Goal: Book appointment/travel/reservation

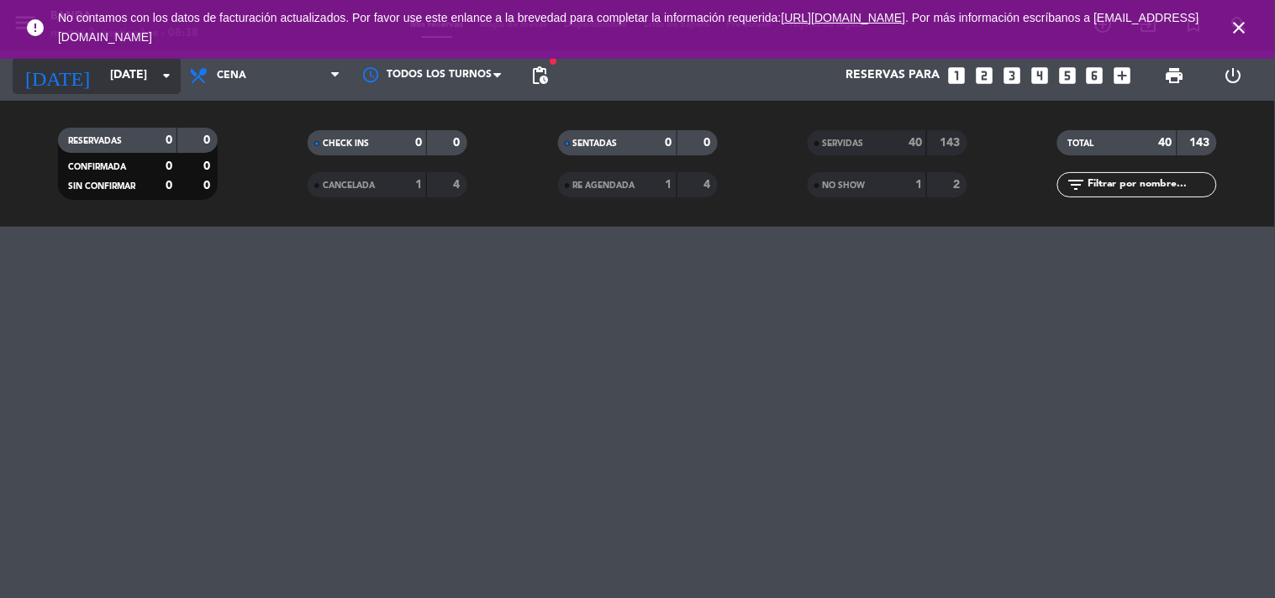
click at [134, 82] on input "[DATE]" at bounding box center [182, 76] width 160 height 30
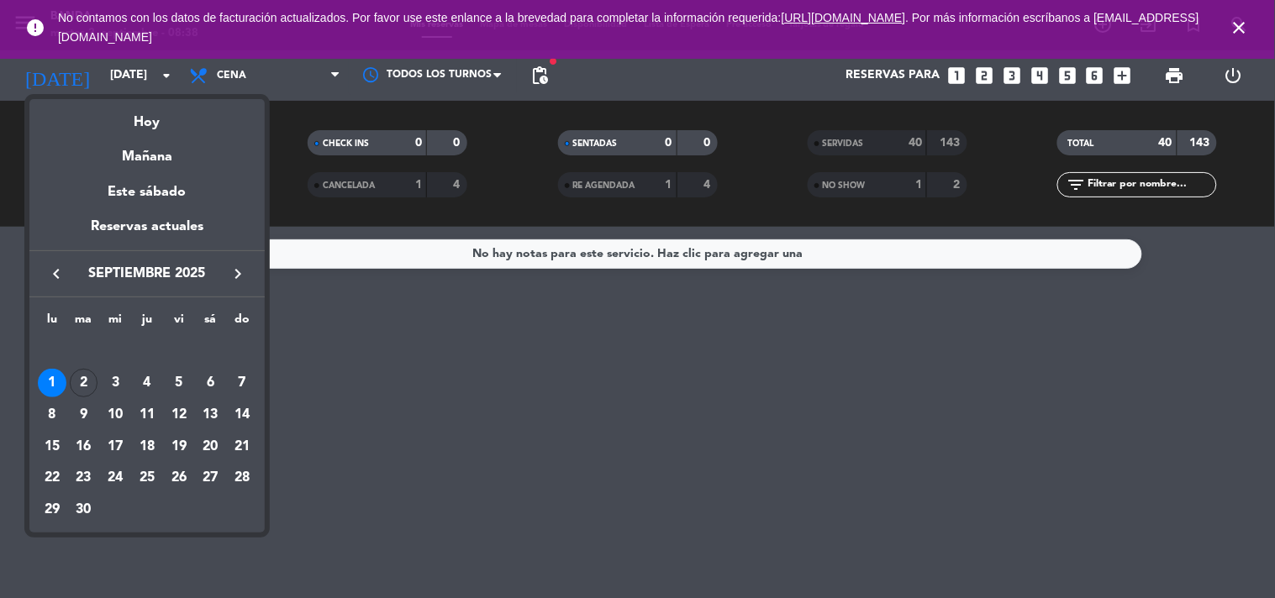
click at [240, 71] on div at bounding box center [637, 299] width 1275 height 598
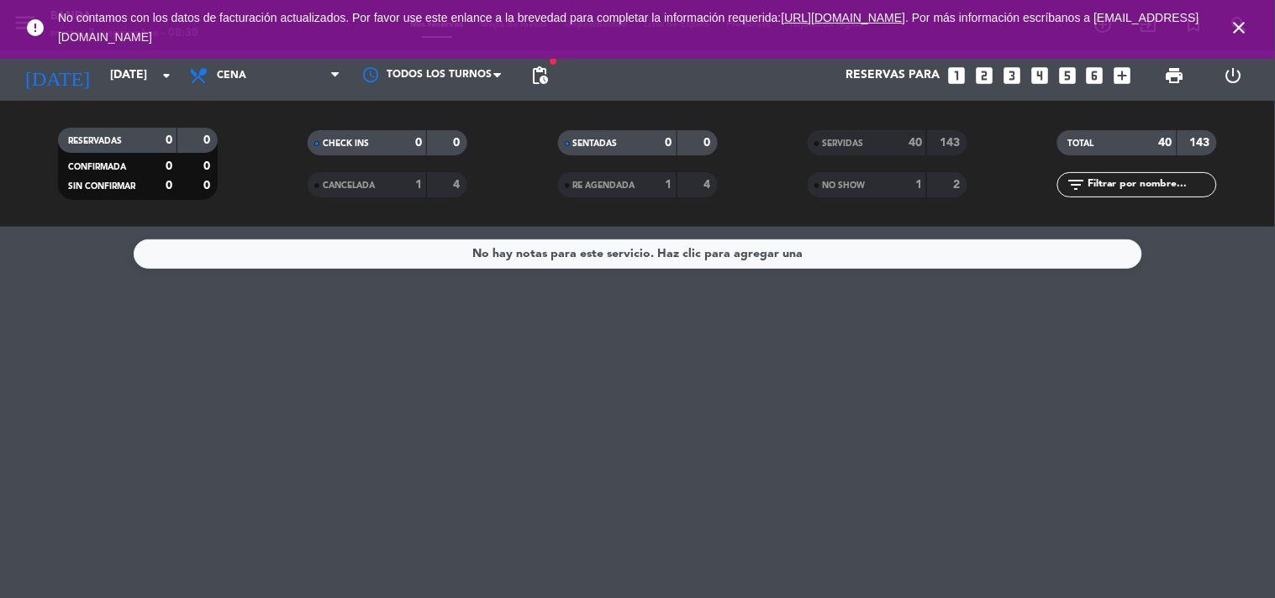
click at [240, 71] on span "Cena" at bounding box center [231, 76] width 29 height 12
click at [206, 140] on div "menu Banda martes 2. septiembre - 08:38 Mis reservas Mapa de mesas Disponibilid…" at bounding box center [637, 113] width 1275 height 227
click at [114, 77] on input "[DATE]" at bounding box center [182, 76] width 160 height 30
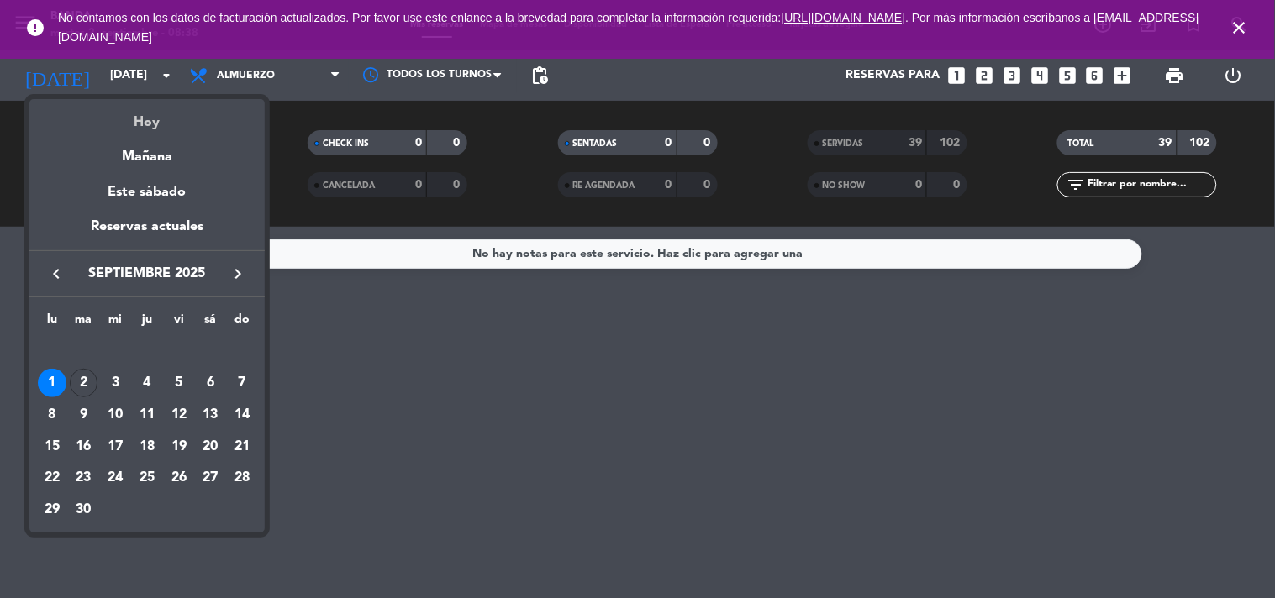
click at [151, 120] on div "Hoy" at bounding box center [146, 116] width 235 height 34
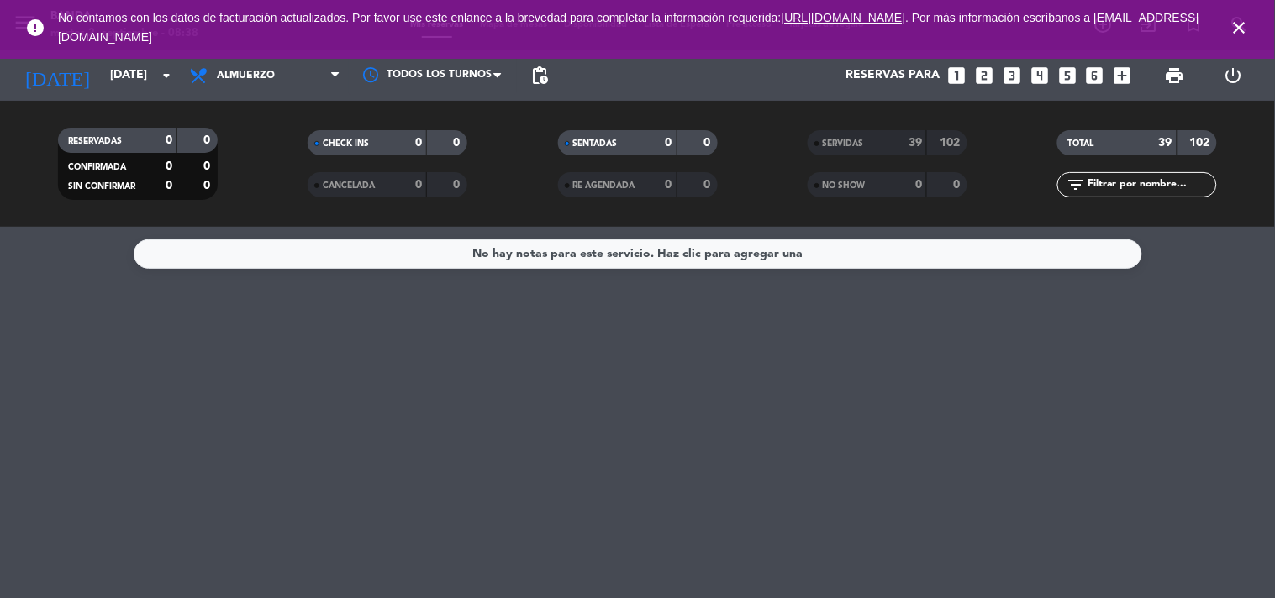
type input "[DATE]"
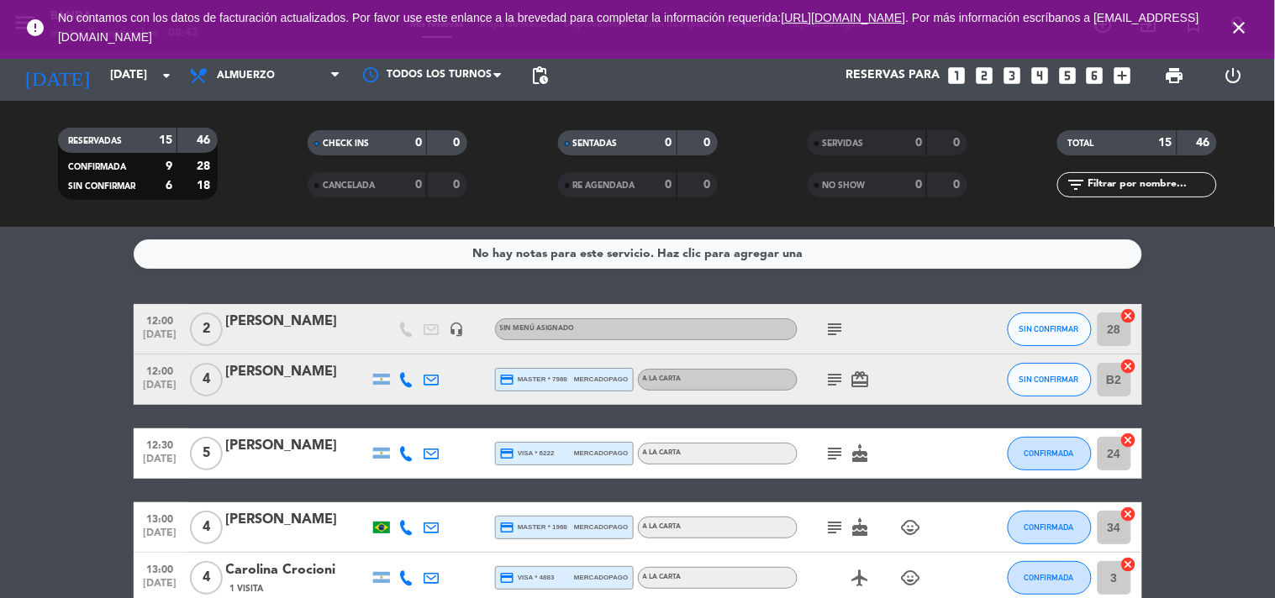
click at [660, 563] on div "13:00 [DATE] 4 Carolina Crocioni 1 Visita credit_card visa * 4883 mercadopago A…" at bounding box center [638, 578] width 1009 height 50
click at [1236, 26] on icon "close" at bounding box center [1240, 28] width 20 height 20
click at [987, 81] on icon "looks_two" at bounding box center [984, 76] width 22 height 22
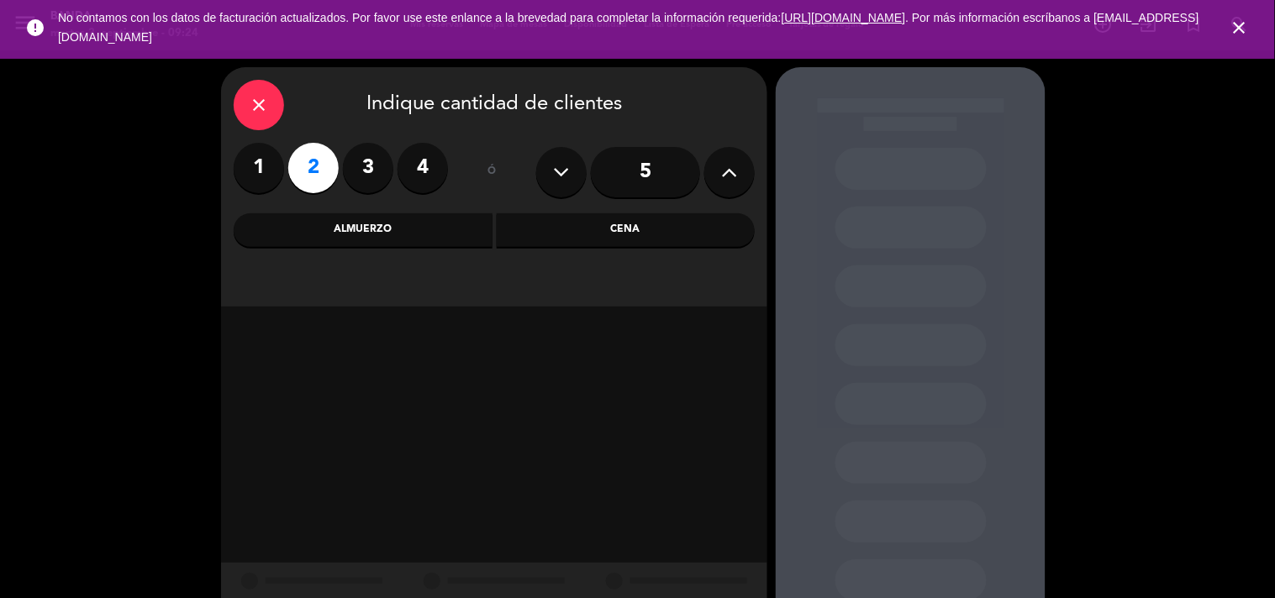
click at [410, 231] on div "Almuerzo" at bounding box center [363, 231] width 259 height 34
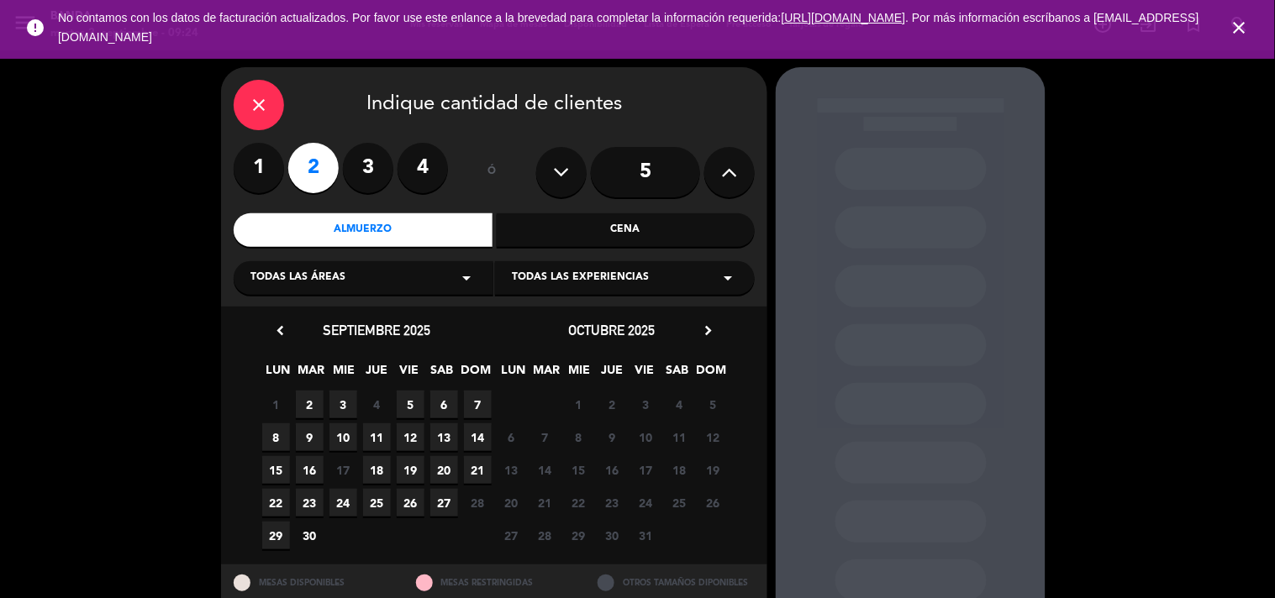
click at [312, 406] on span "2" at bounding box center [310, 405] width 28 height 28
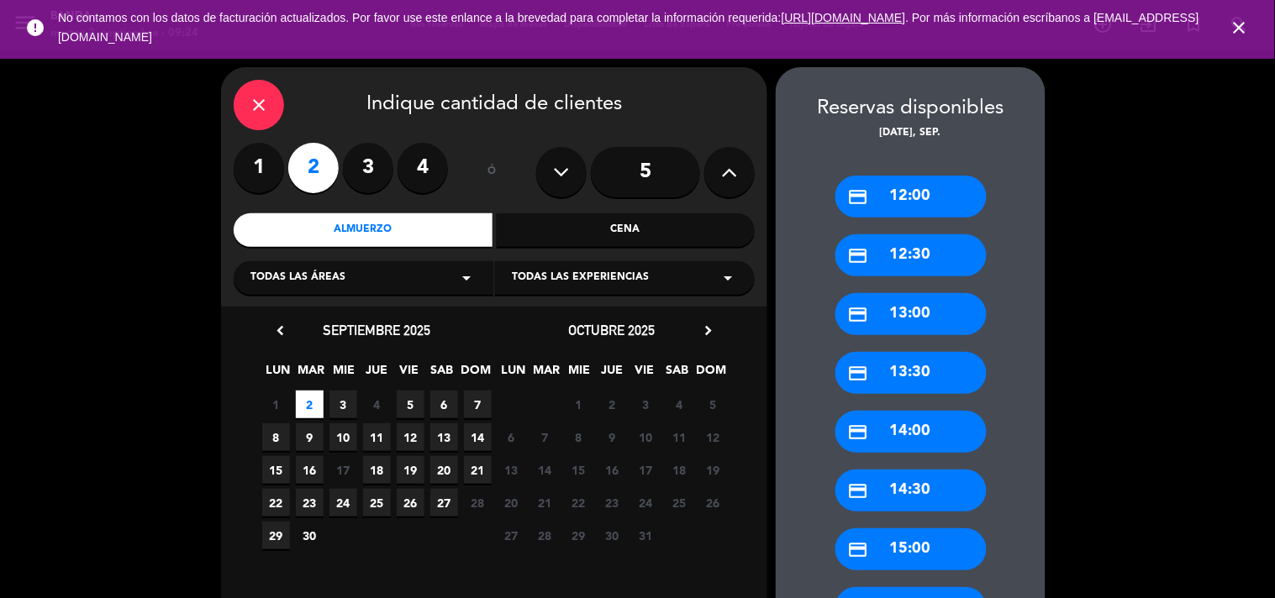
click at [938, 248] on div "credit_card 12:30" at bounding box center [911, 256] width 151 height 42
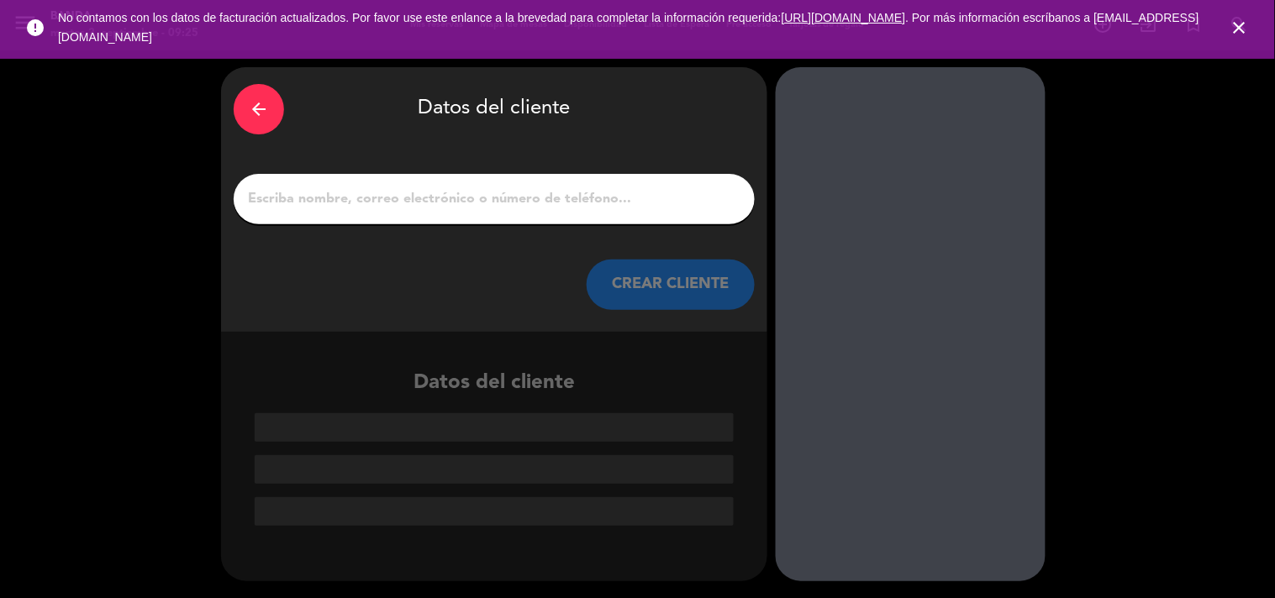
click at [614, 191] on input "1" at bounding box center [494, 199] width 496 height 24
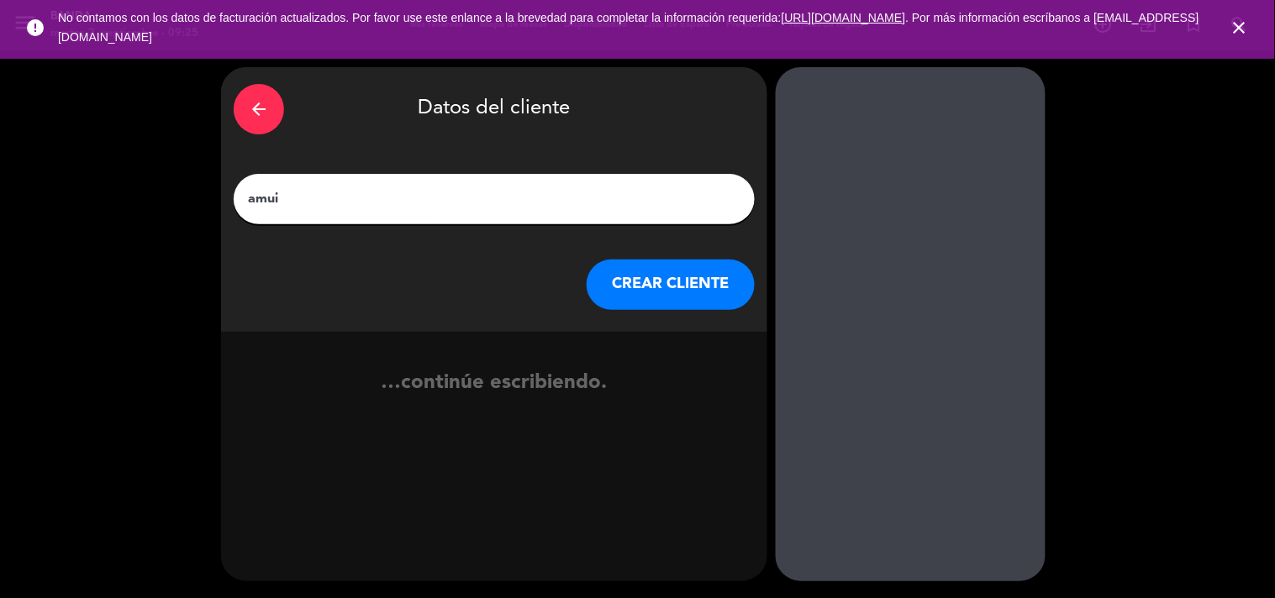
type input "amui"
click at [661, 295] on button "CREAR CLIENTE" at bounding box center [671, 285] width 168 height 50
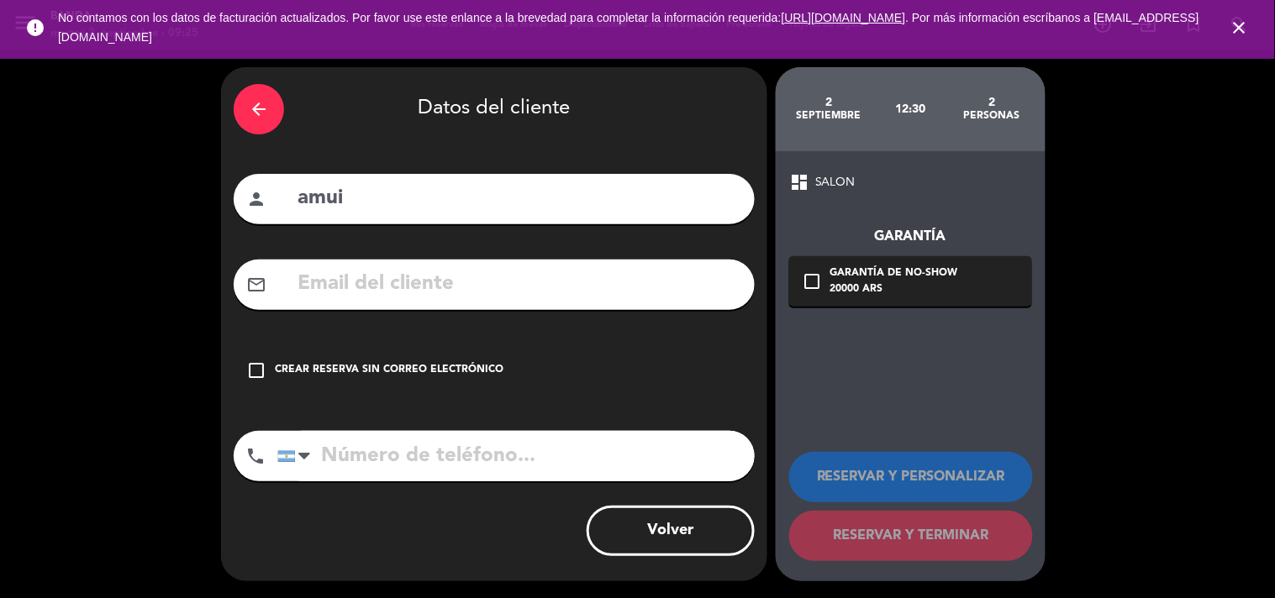
click at [375, 372] on div "Crear reserva sin correo electrónico" at bounding box center [389, 370] width 229 height 17
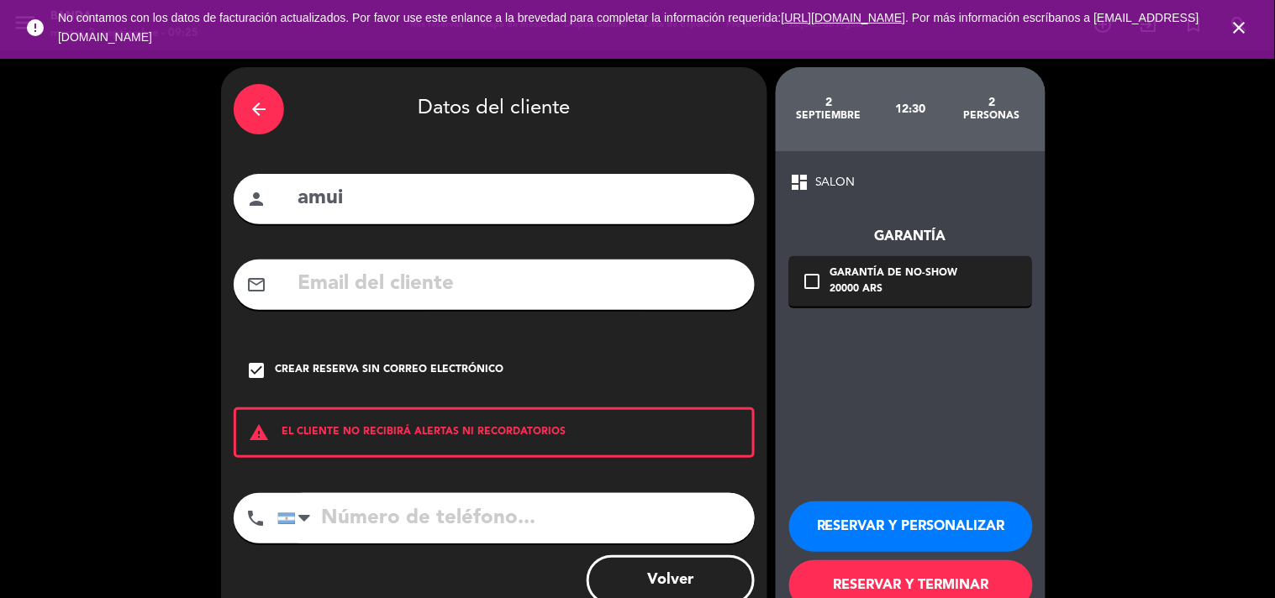
scroll to position [49, 0]
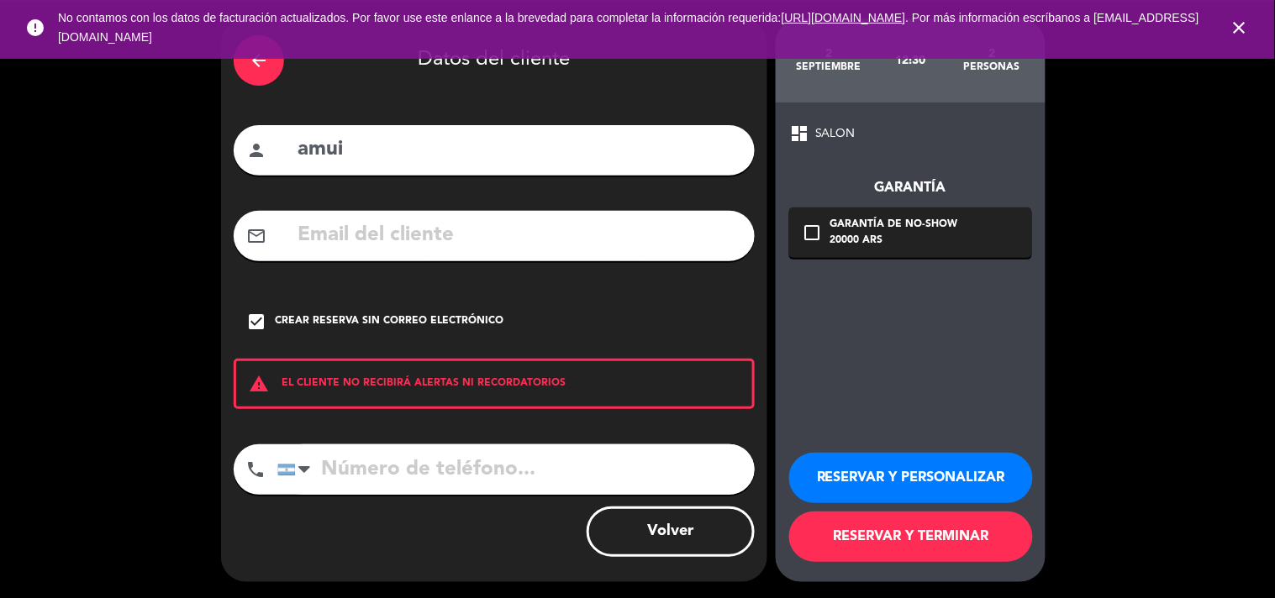
click at [863, 539] on button "RESERVAR Y TERMINAR" at bounding box center [911, 537] width 244 height 50
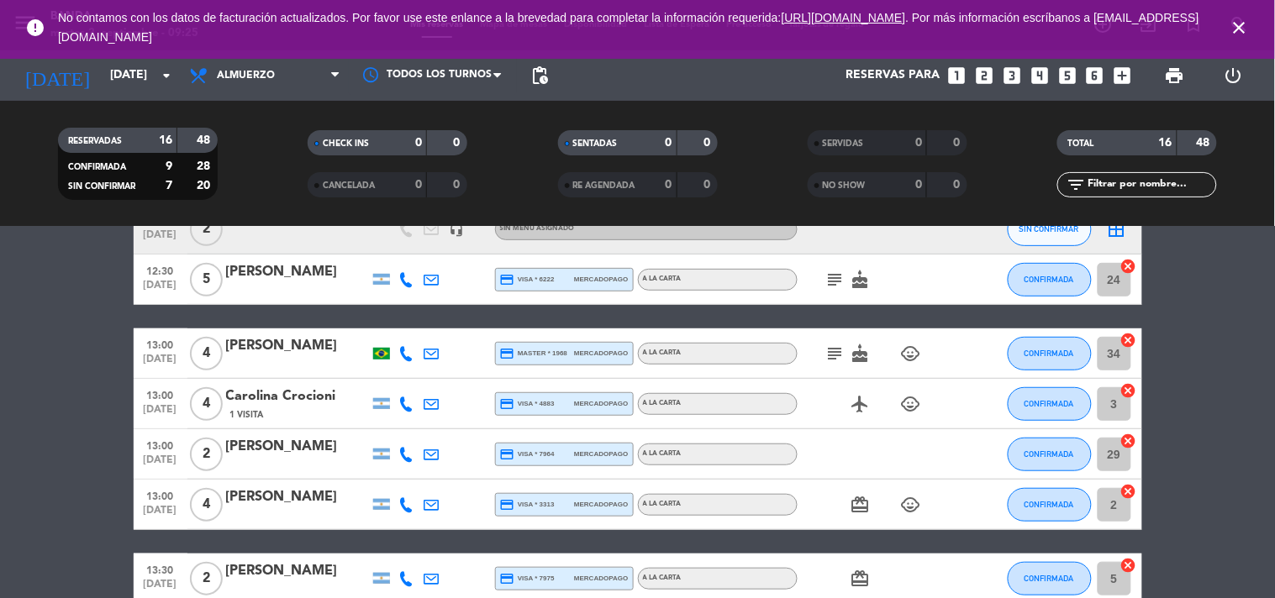
scroll to position [225, 0]
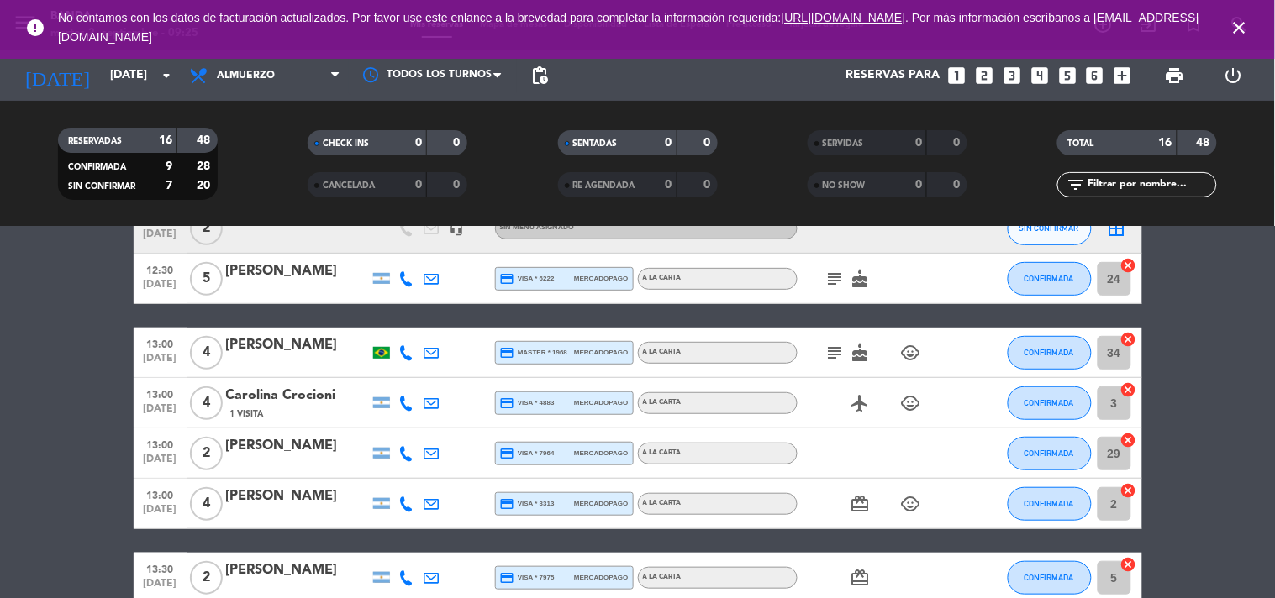
drag, startPoint x: 371, startPoint y: 447, endPoint x: 0, endPoint y: 450, distance: 370.7
click at [0, 450] on bookings-row "12:00 [DATE] 2 [PERSON_NAME] headset_mic Sin menú asignado subject SIN CONFIRMA…" at bounding box center [637, 565] width 1275 height 972
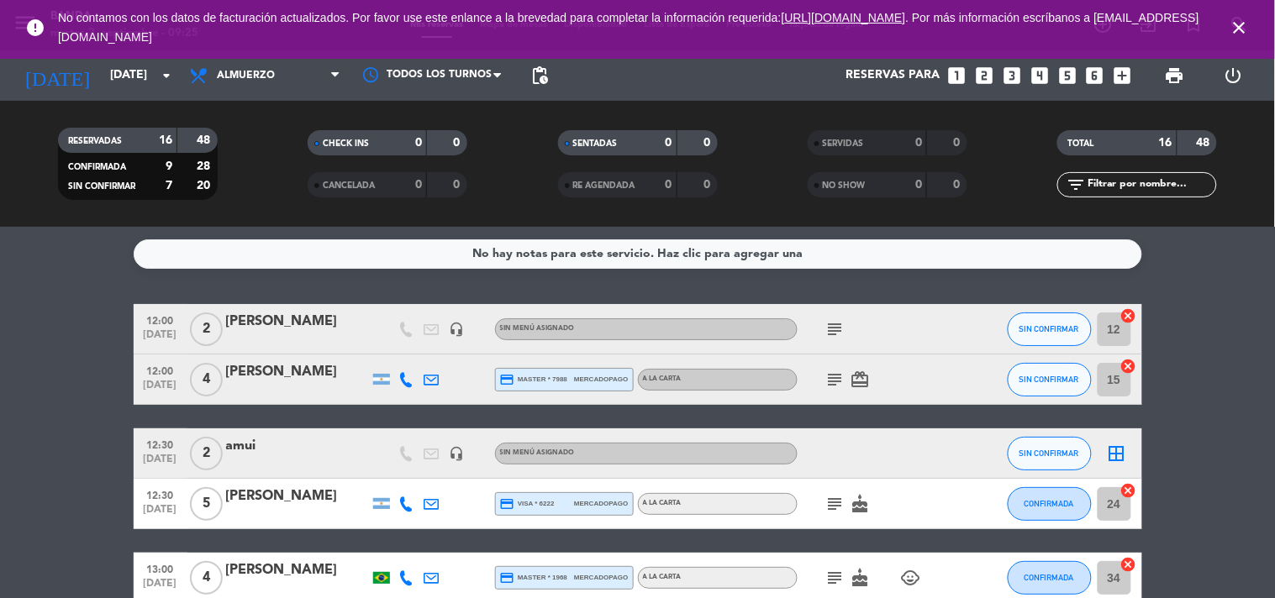
scroll to position [761, 0]
